Goal: Task Accomplishment & Management: Manage account settings

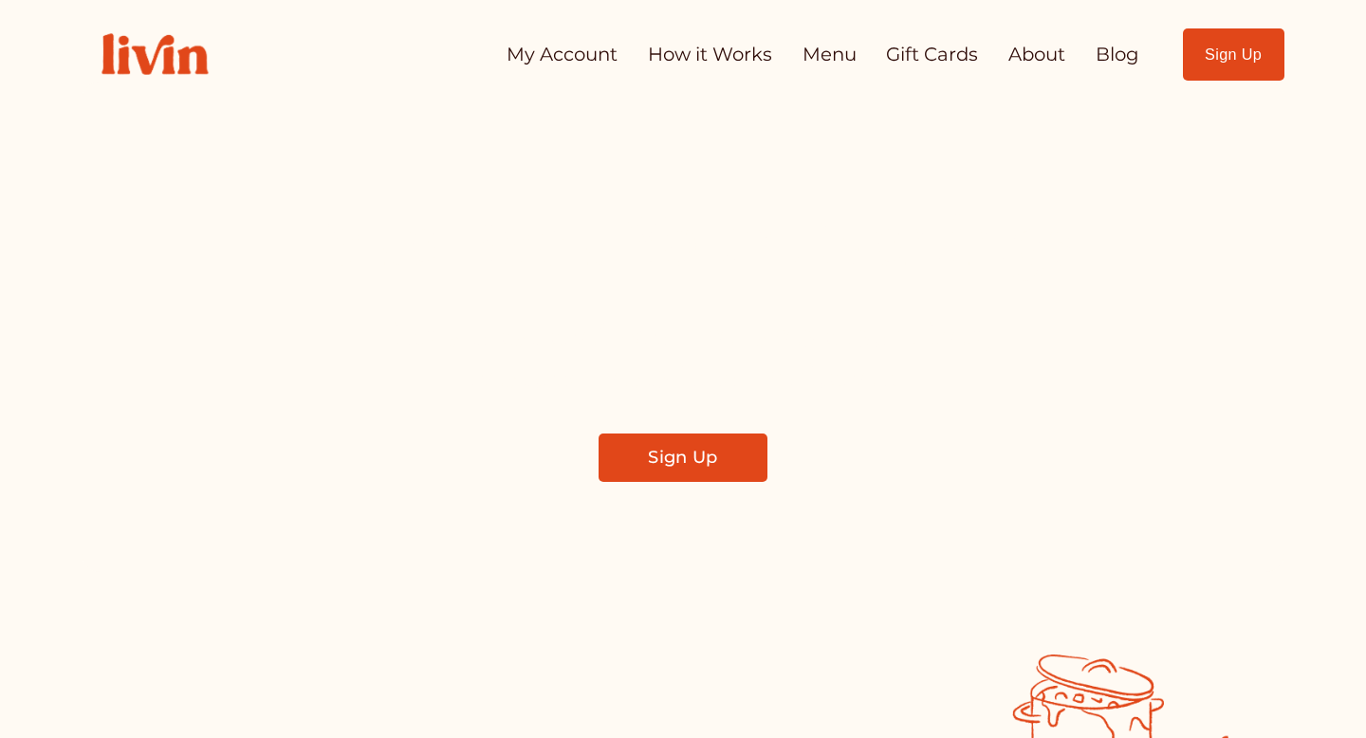
click at [1225, 56] on link "Sign Up" at bounding box center [1234, 54] width 102 height 52
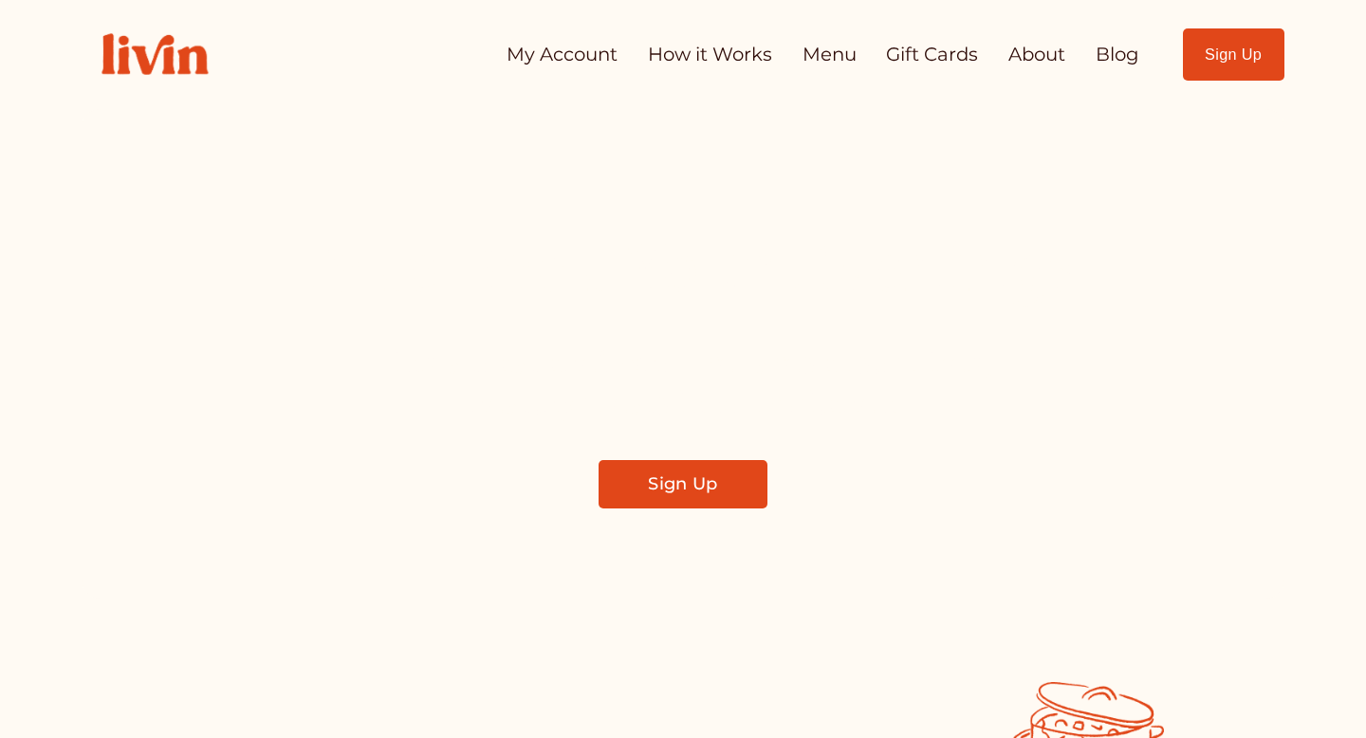
click at [574, 57] on link "My Account" at bounding box center [562, 54] width 111 height 37
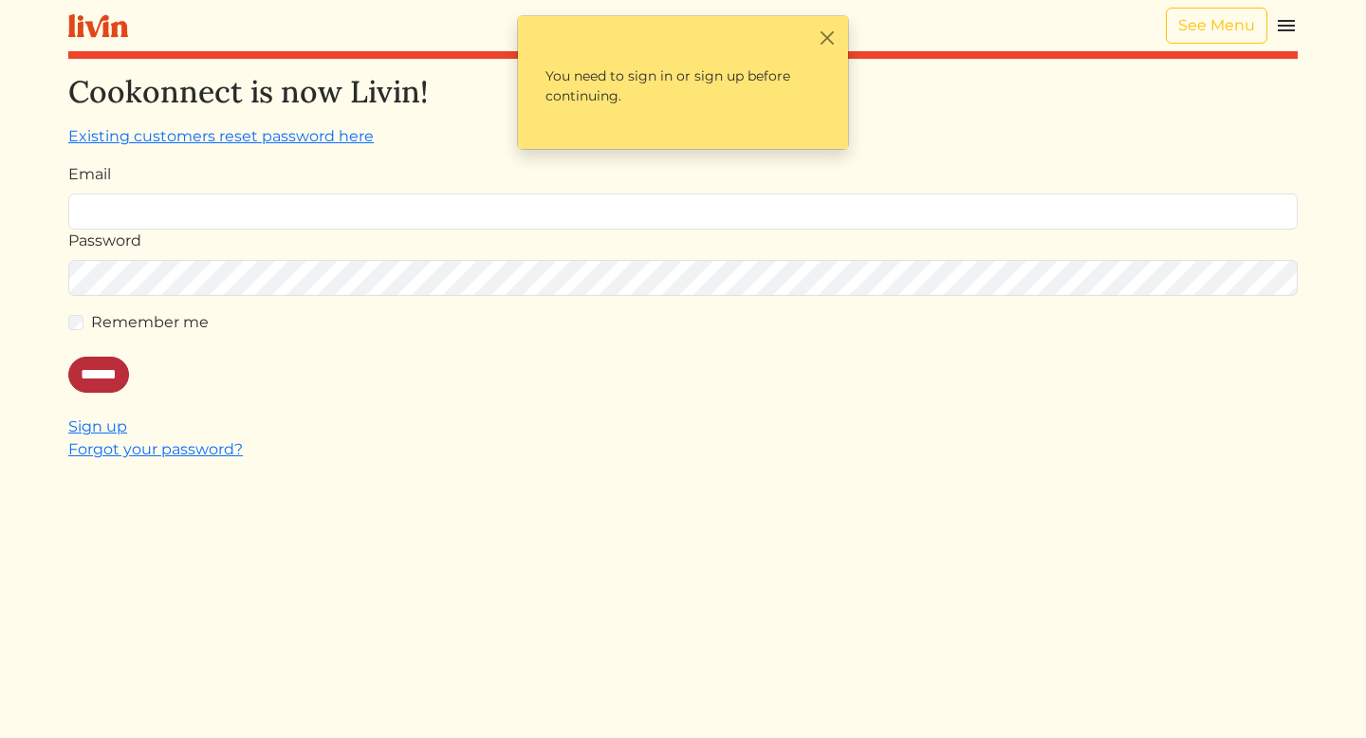
type input "**********"
click at [119, 368] on input "******" at bounding box center [98, 375] width 61 height 36
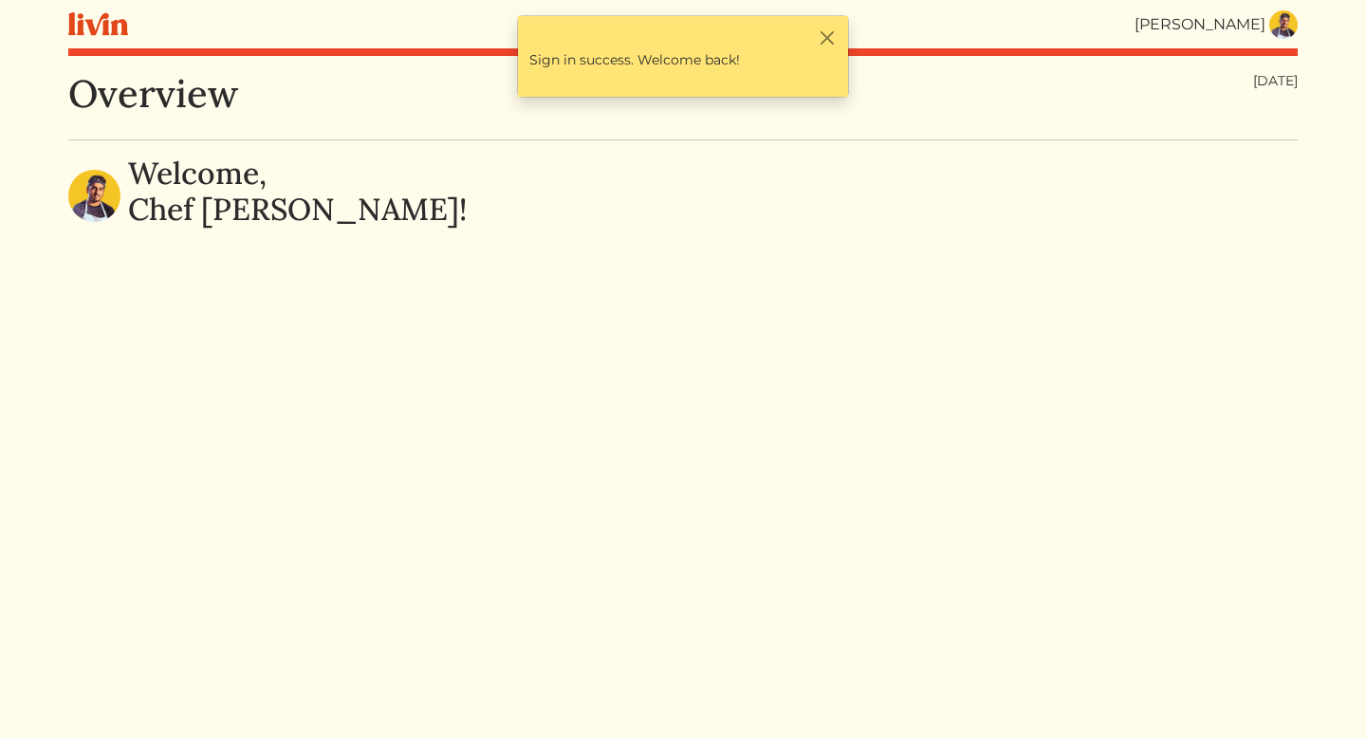
click at [1286, 23] on img at bounding box center [1283, 24] width 28 height 28
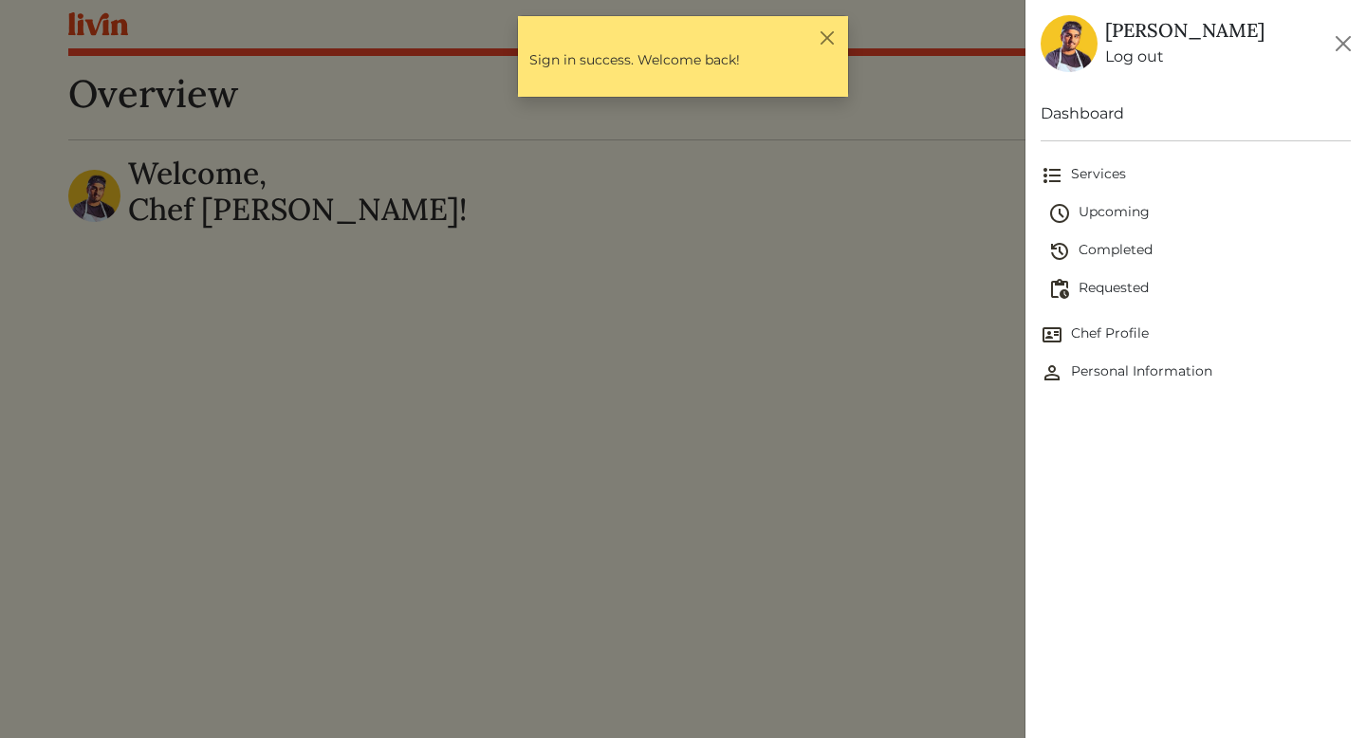
click at [1123, 253] on span "Completed" at bounding box center [1199, 251] width 303 height 23
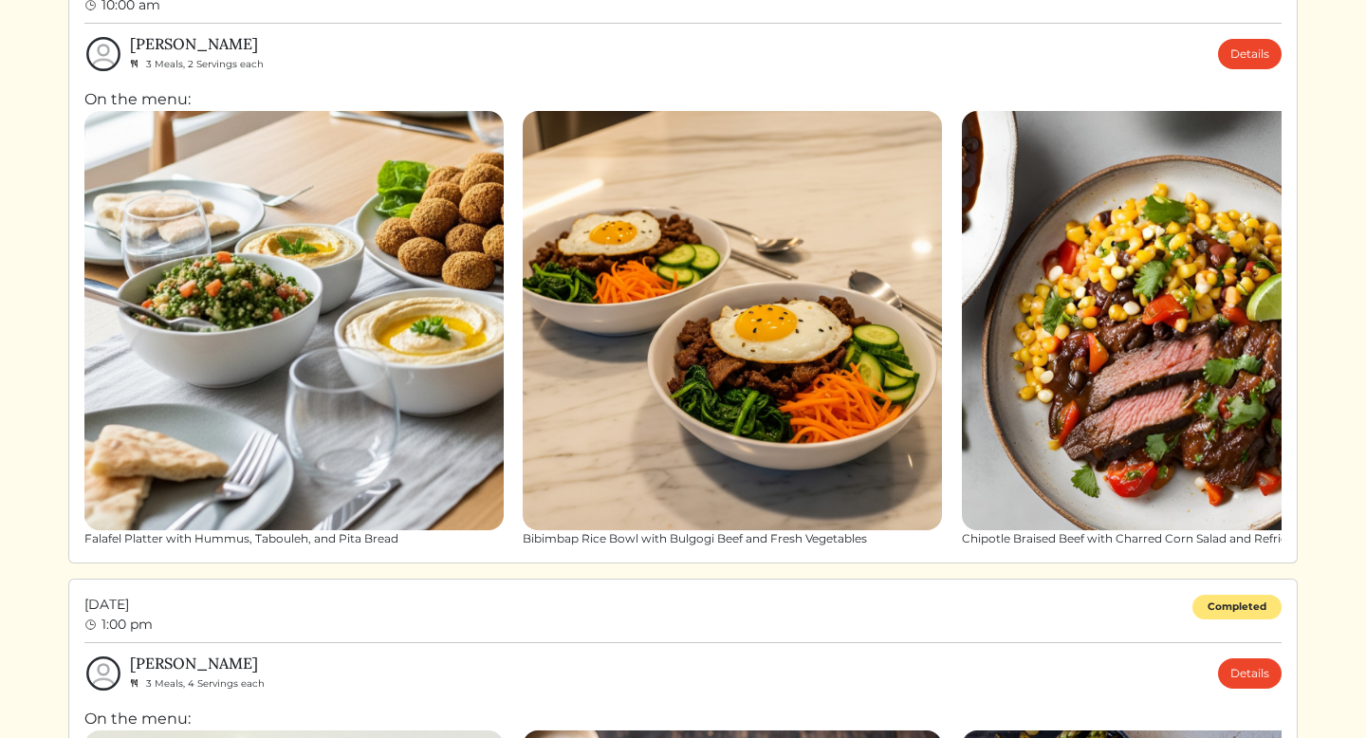
scroll to position [2040, 0]
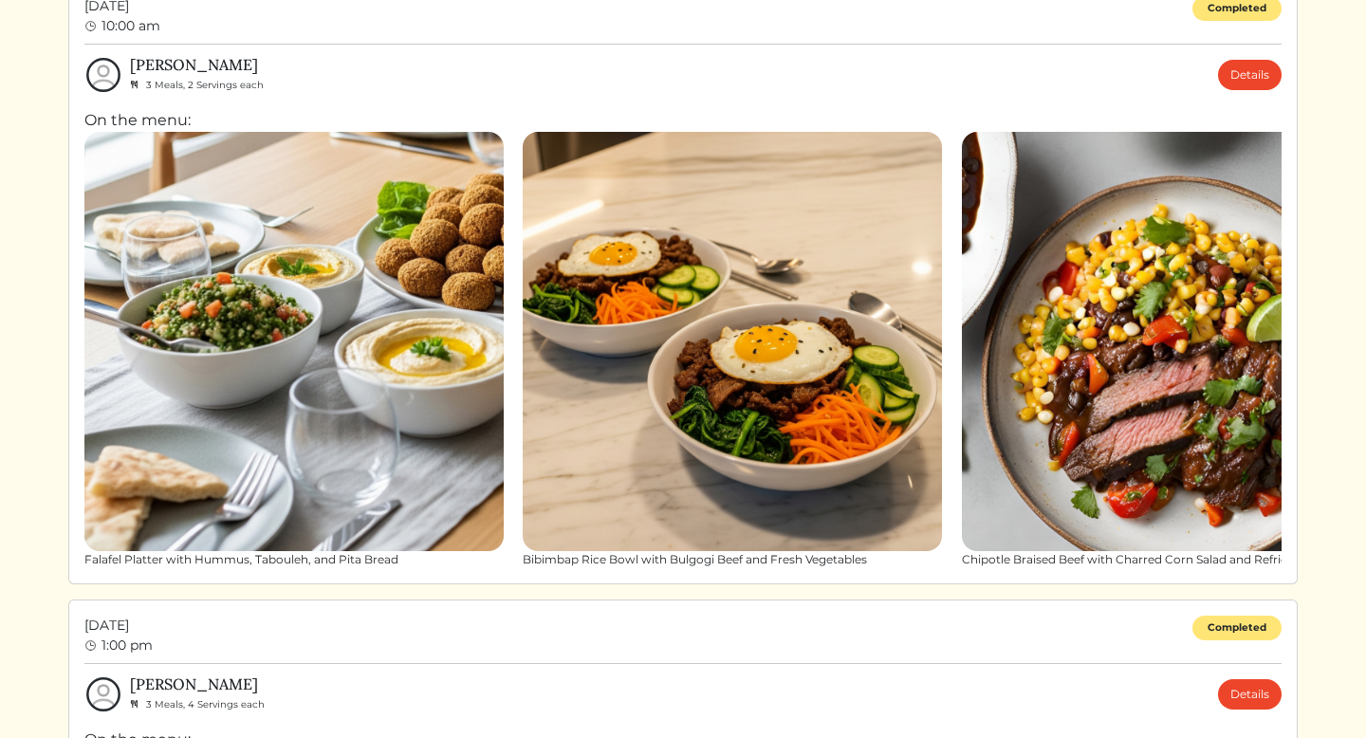
click at [193, 268] on img at bounding box center [293, 341] width 419 height 419
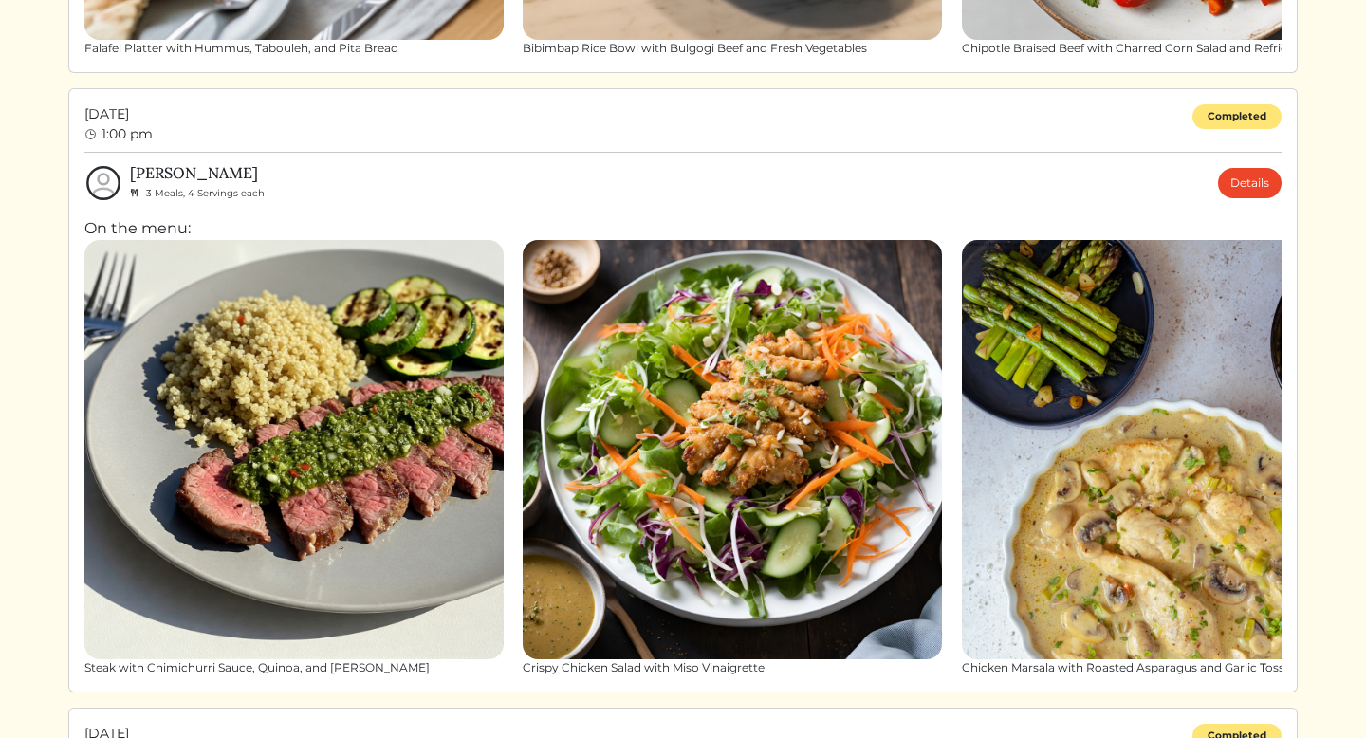
scroll to position [2530, 0]
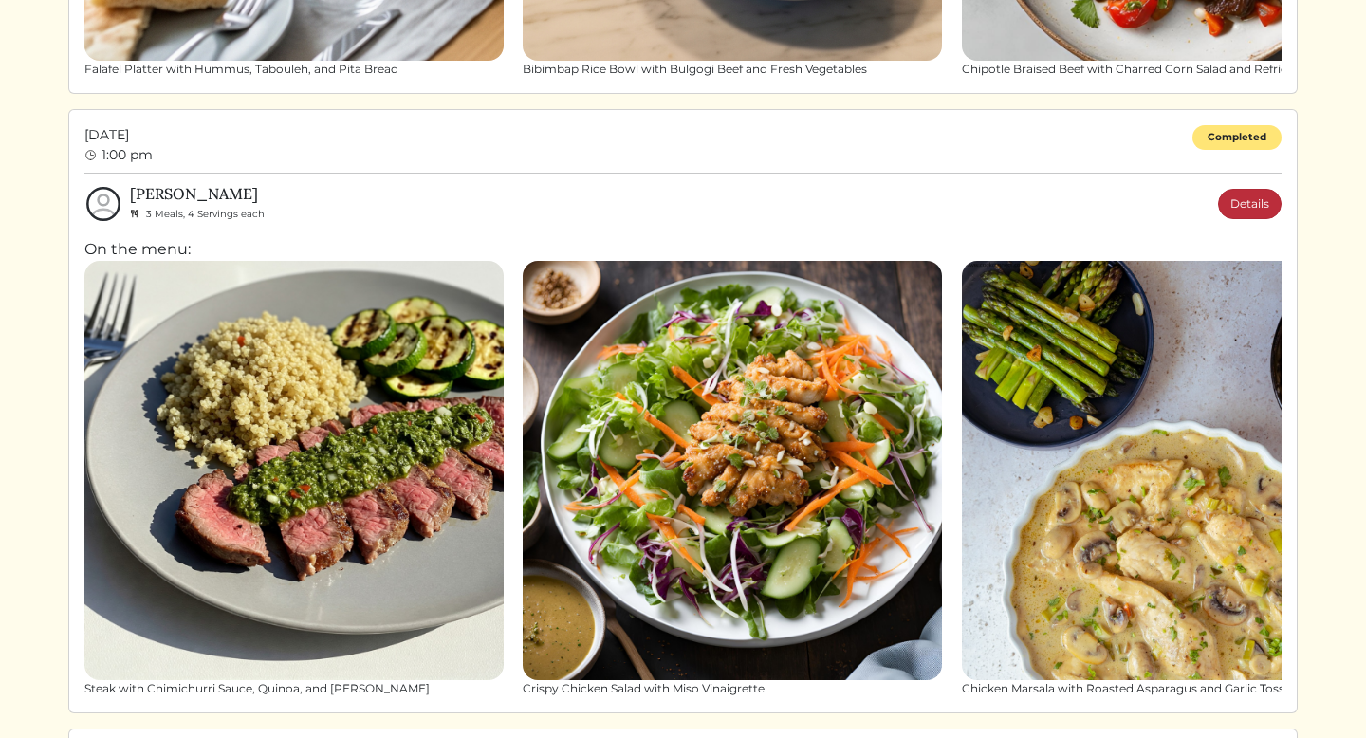
click at [1230, 206] on link "Details" at bounding box center [1250, 204] width 64 height 30
click at [1241, 209] on link "Details" at bounding box center [1250, 204] width 64 height 30
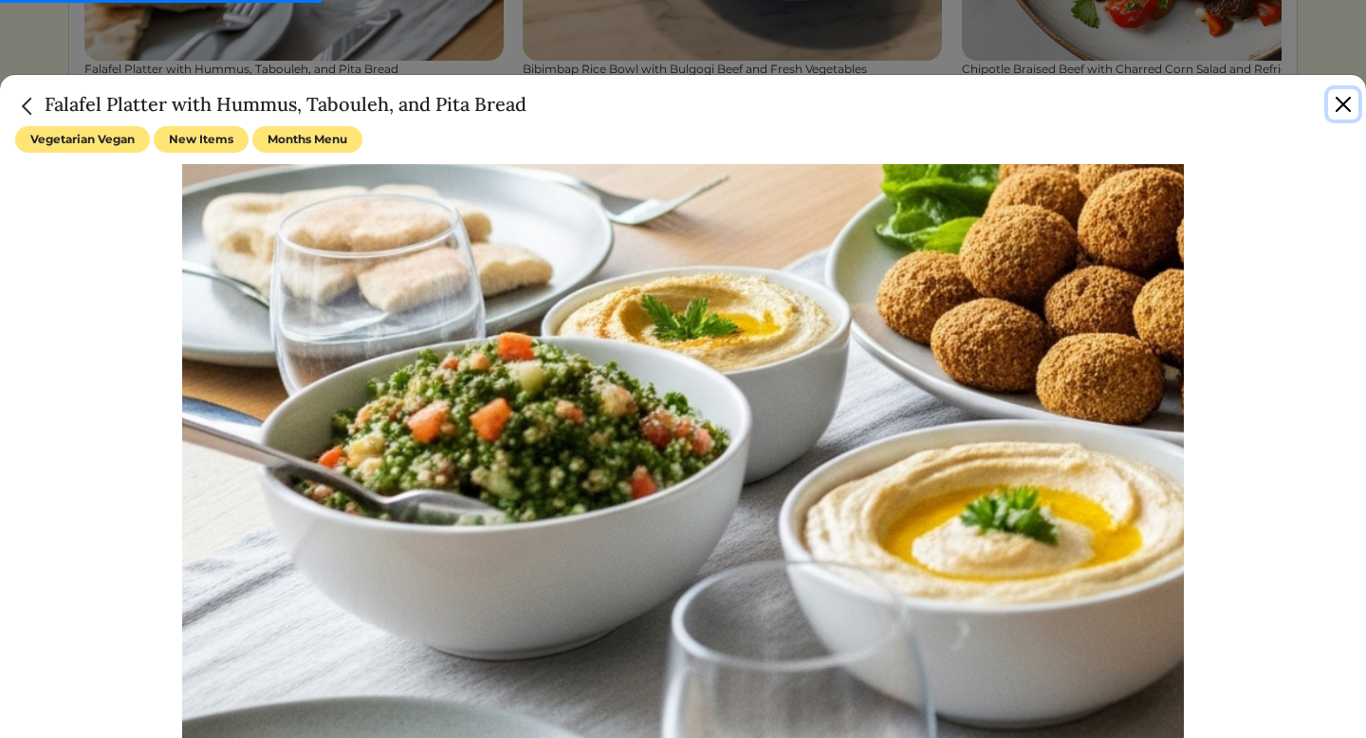
click at [1344, 102] on button "Close" at bounding box center [1343, 104] width 30 height 30
